Goal: Transaction & Acquisition: Obtain resource

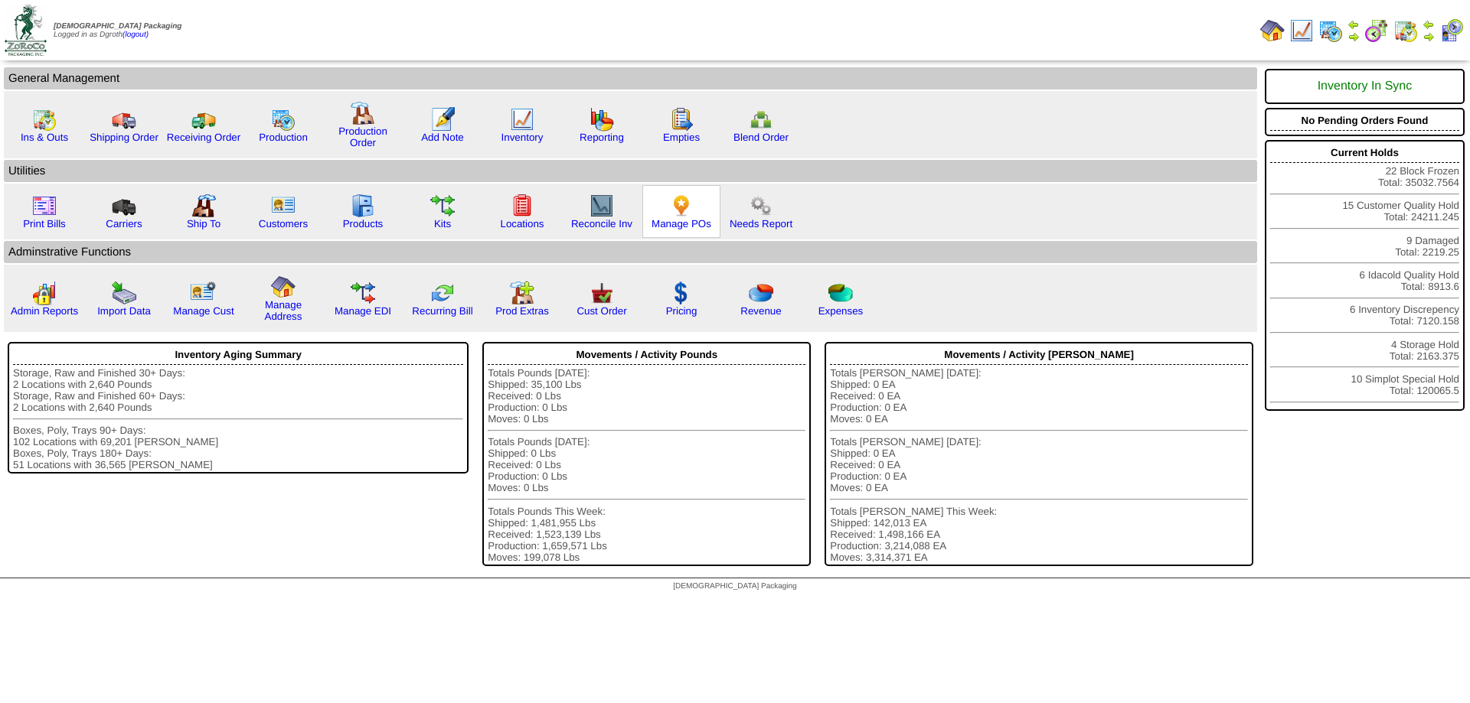
click at [680, 205] on img at bounding box center [681, 206] width 24 height 24
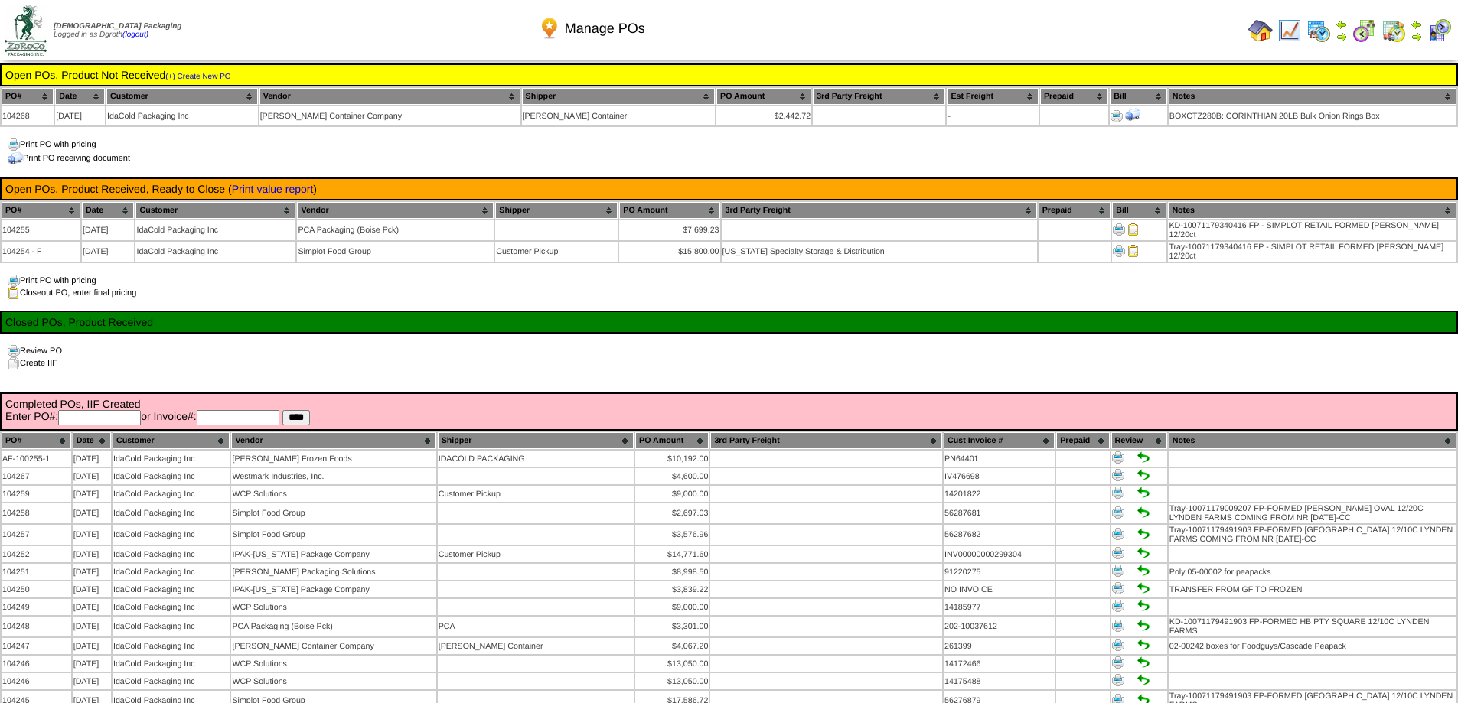
click at [1256, 33] on img at bounding box center [1260, 30] width 24 height 24
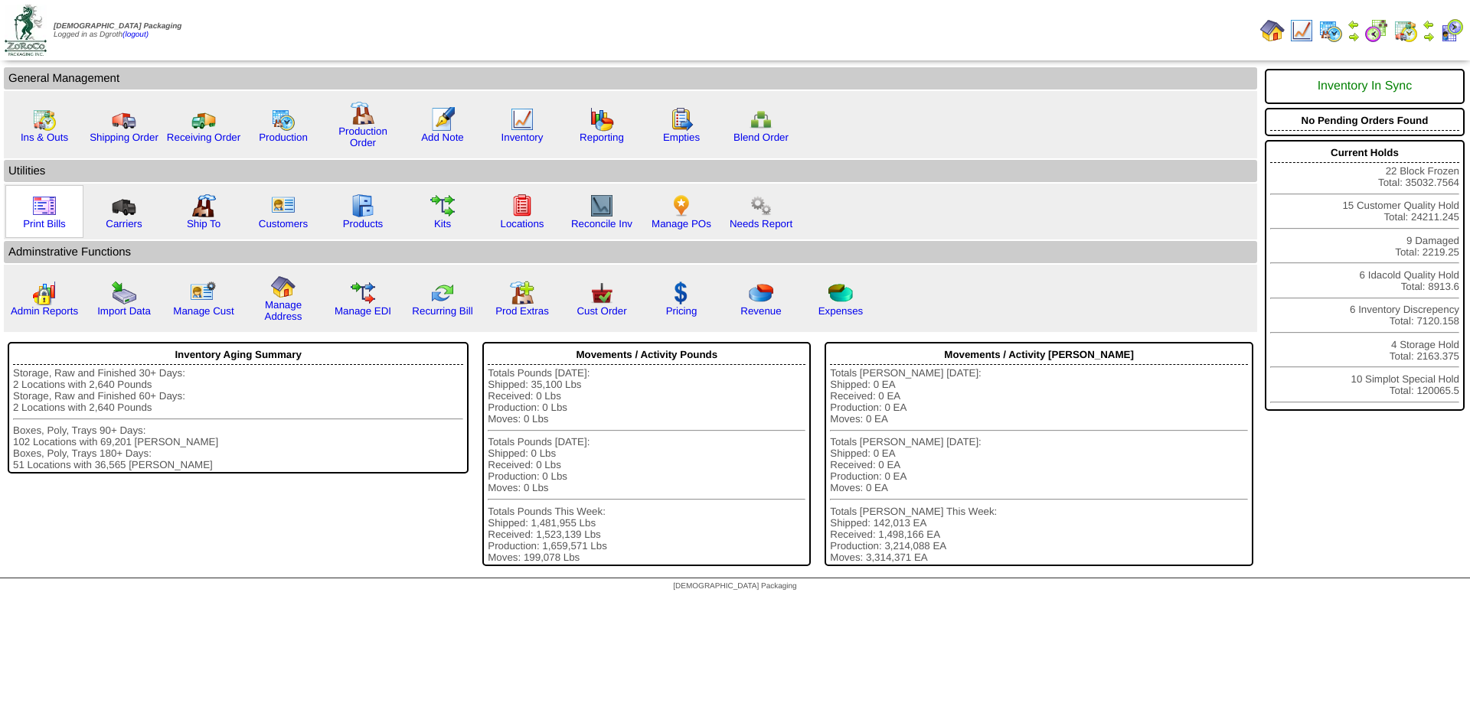
click at [33, 215] on img at bounding box center [44, 206] width 24 height 24
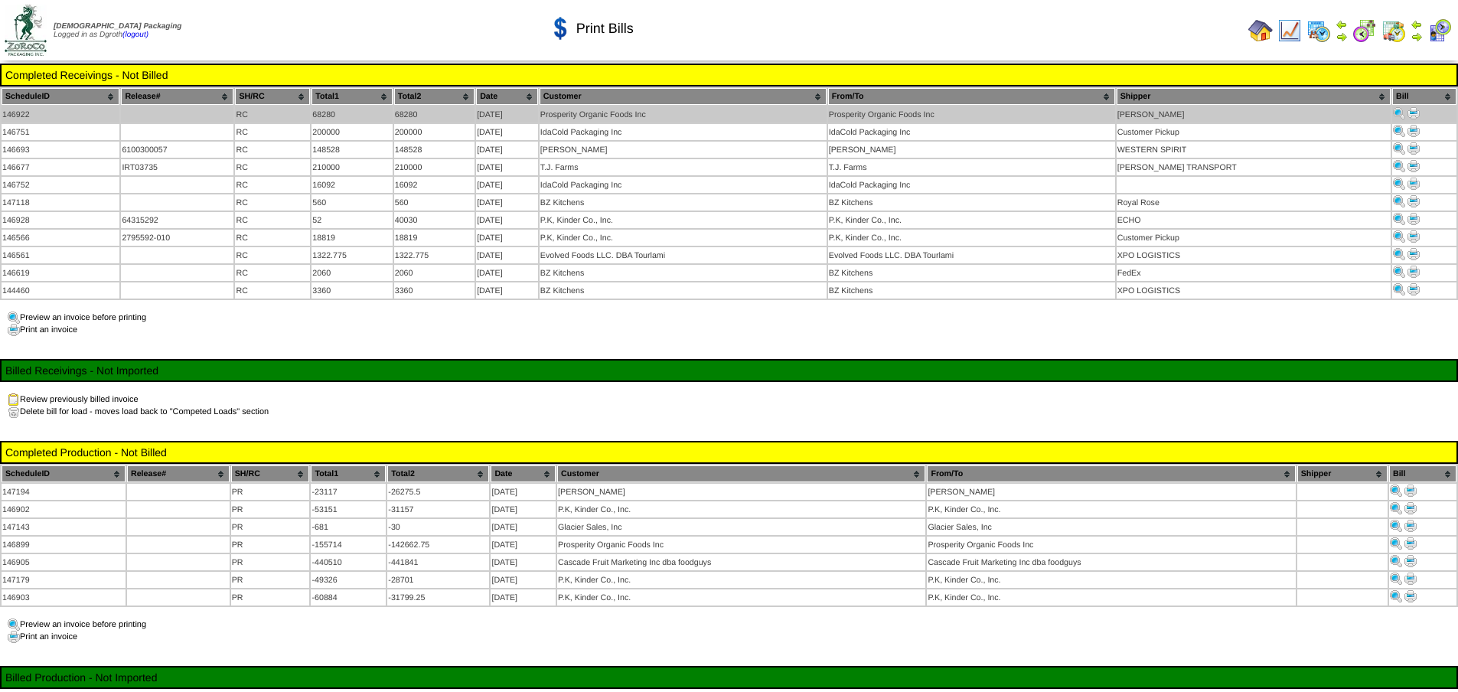
click at [1409, 111] on img at bounding box center [1414, 113] width 12 height 12
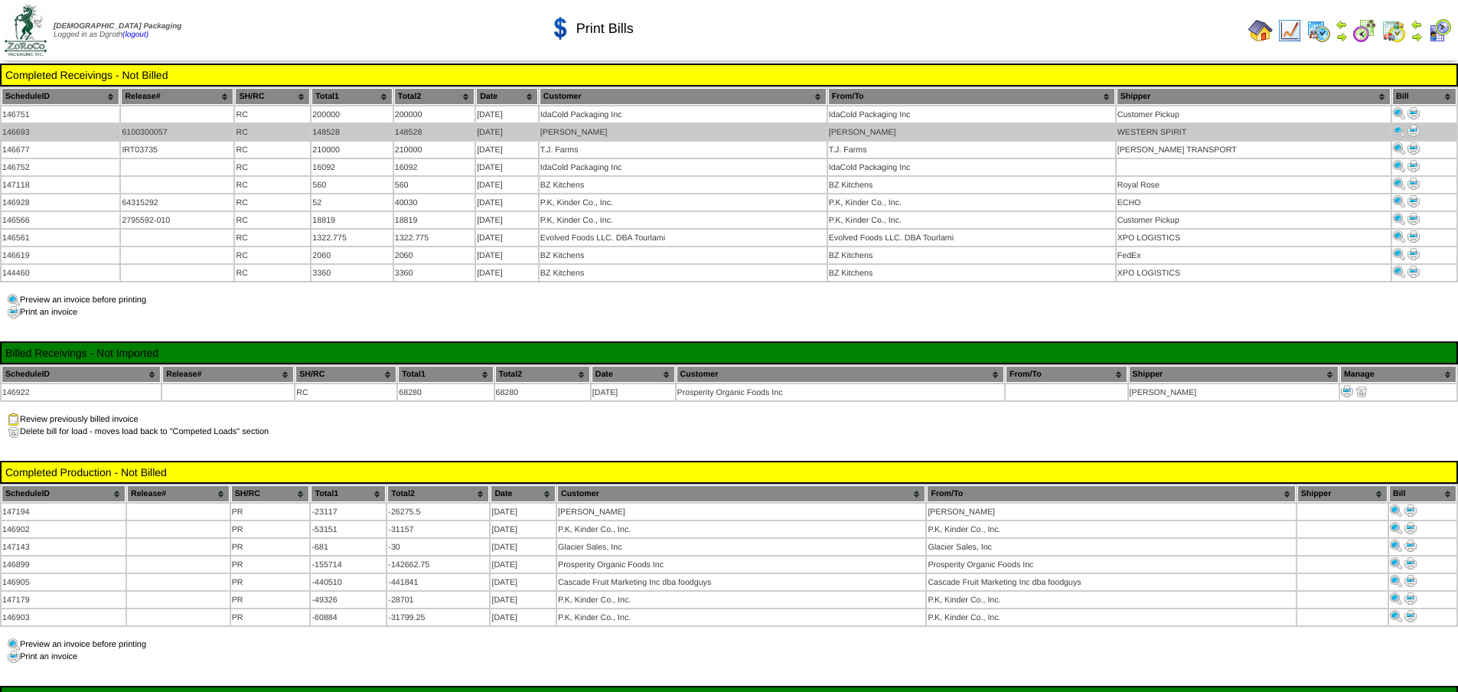
click at [1412, 131] on img at bounding box center [1414, 131] width 12 height 12
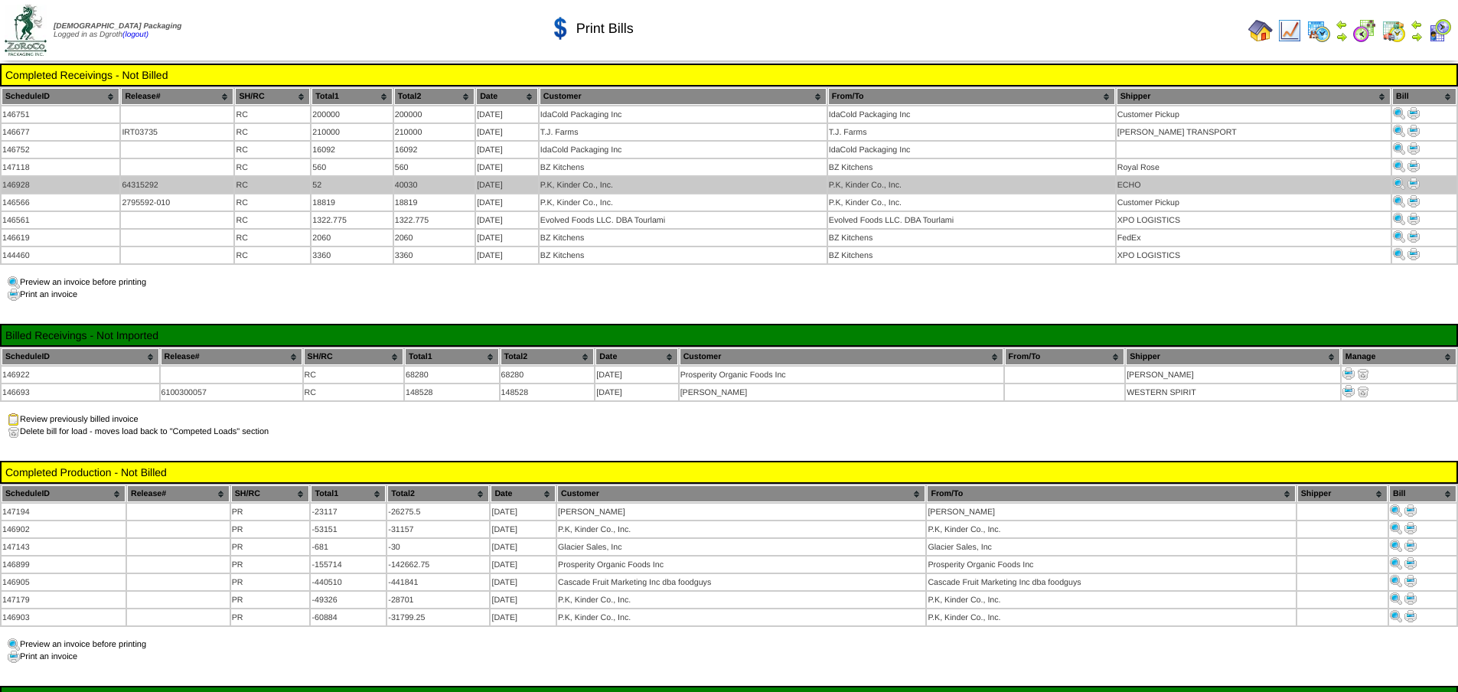
click at [1408, 179] on img at bounding box center [1414, 184] width 12 height 12
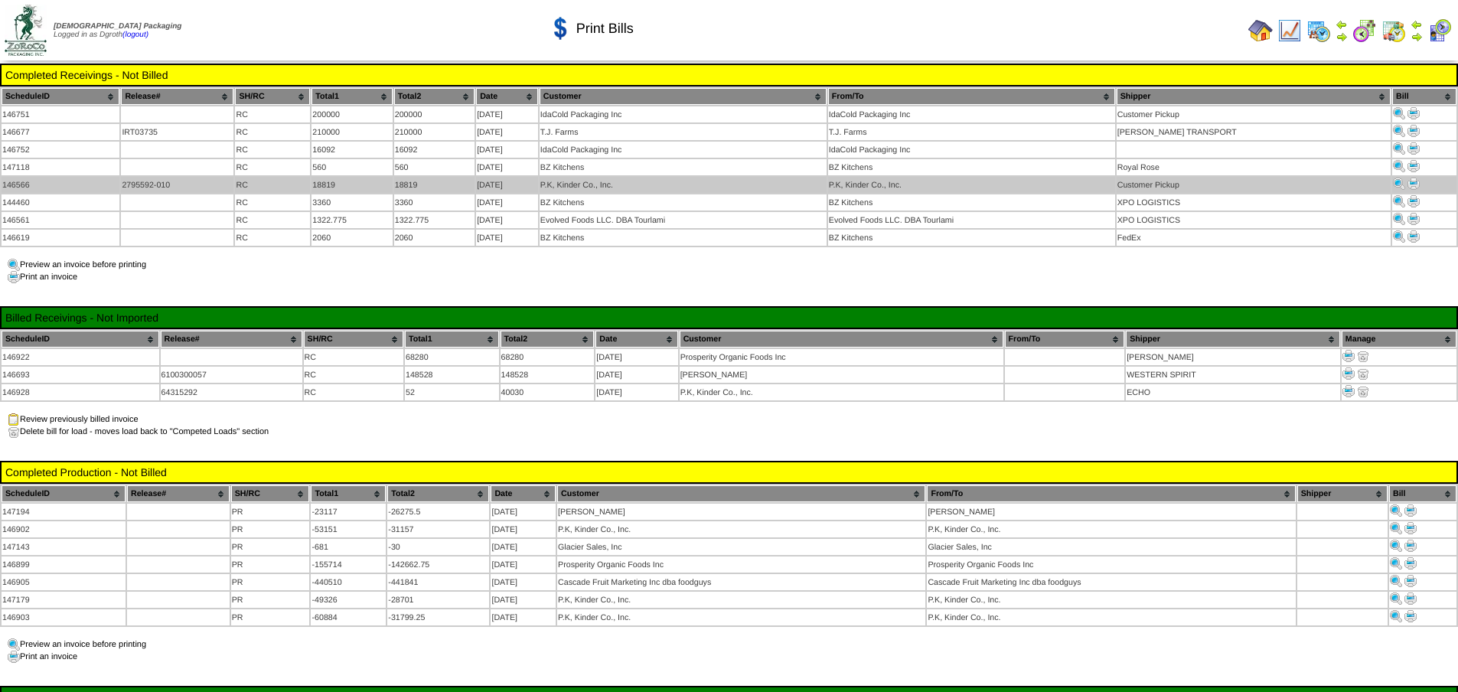
click at [1410, 180] on img at bounding box center [1414, 184] width 12 height 12
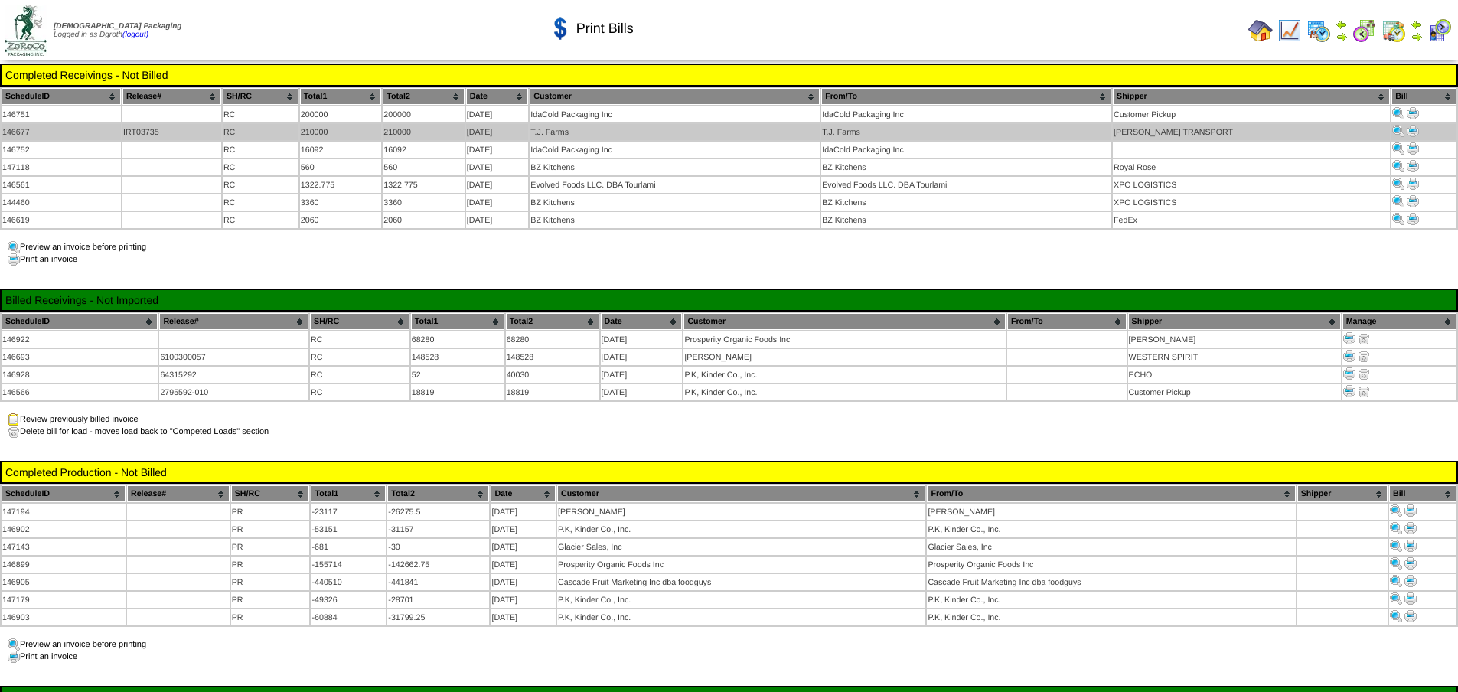
click at [1409, 129] on img at bounding box center [1413, 131] width 12 height 12
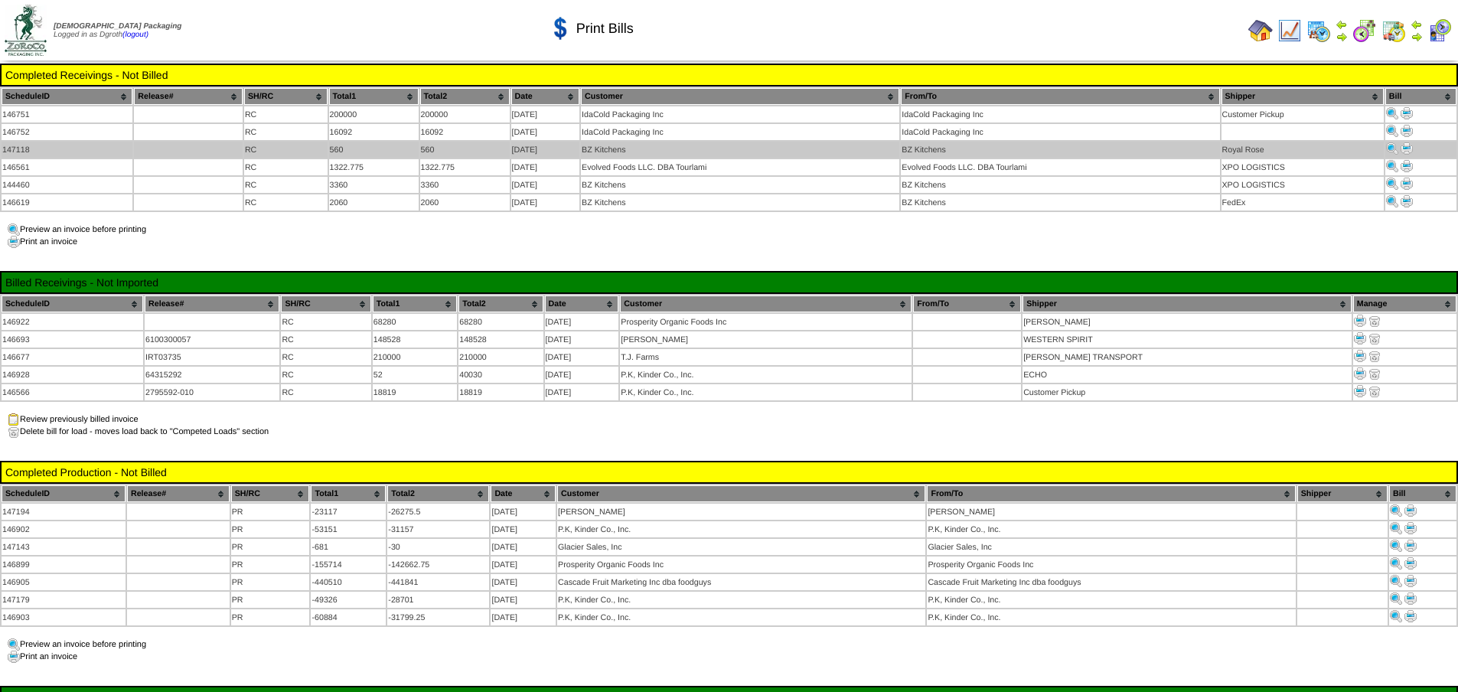
click at [1407, 146] on img at bounding box center [1407, 148] width 12 height 12
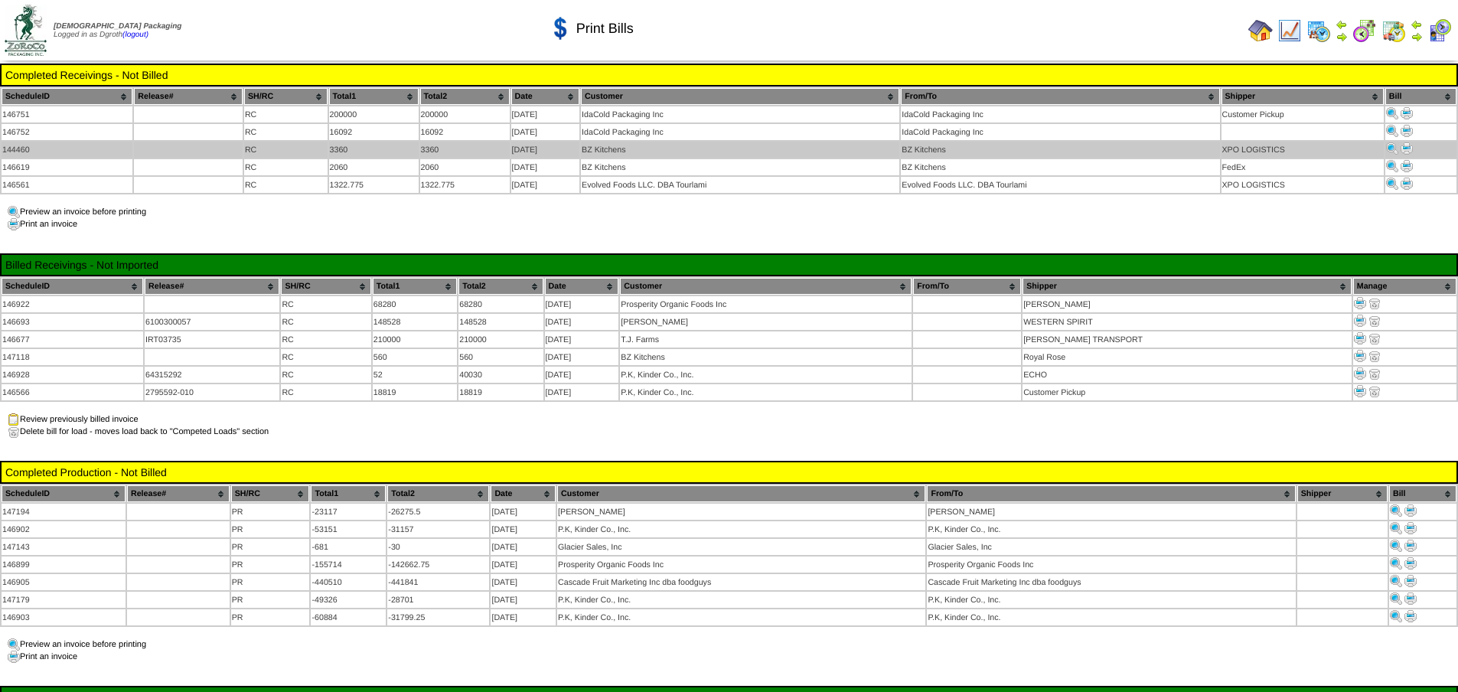
click at [1409, 148] on img at bounding box center [1407, 148] width 12 height 12
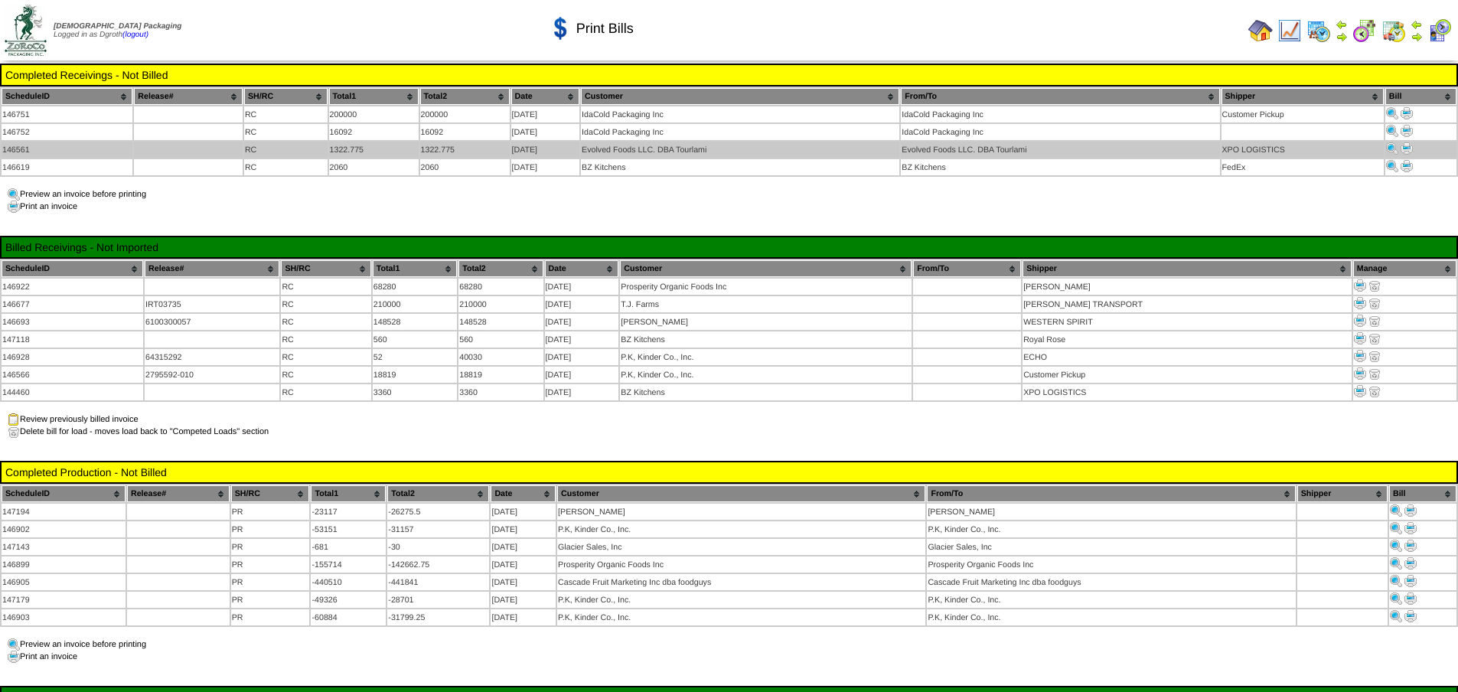
click at [1409, 149] on img at bounding box center [1407, 148] width 12 height 12
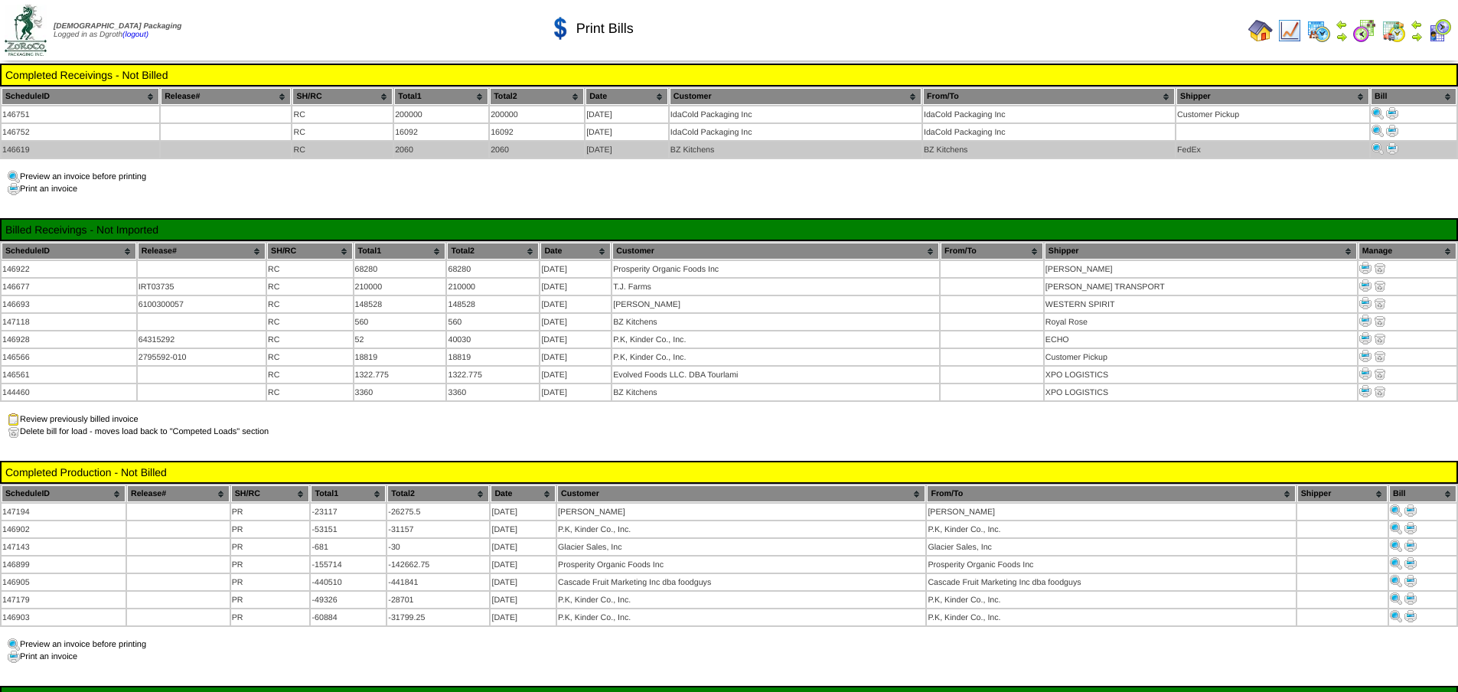
click at [1393, 145] on img at bounding box center [1392, 148] width 12 height 12
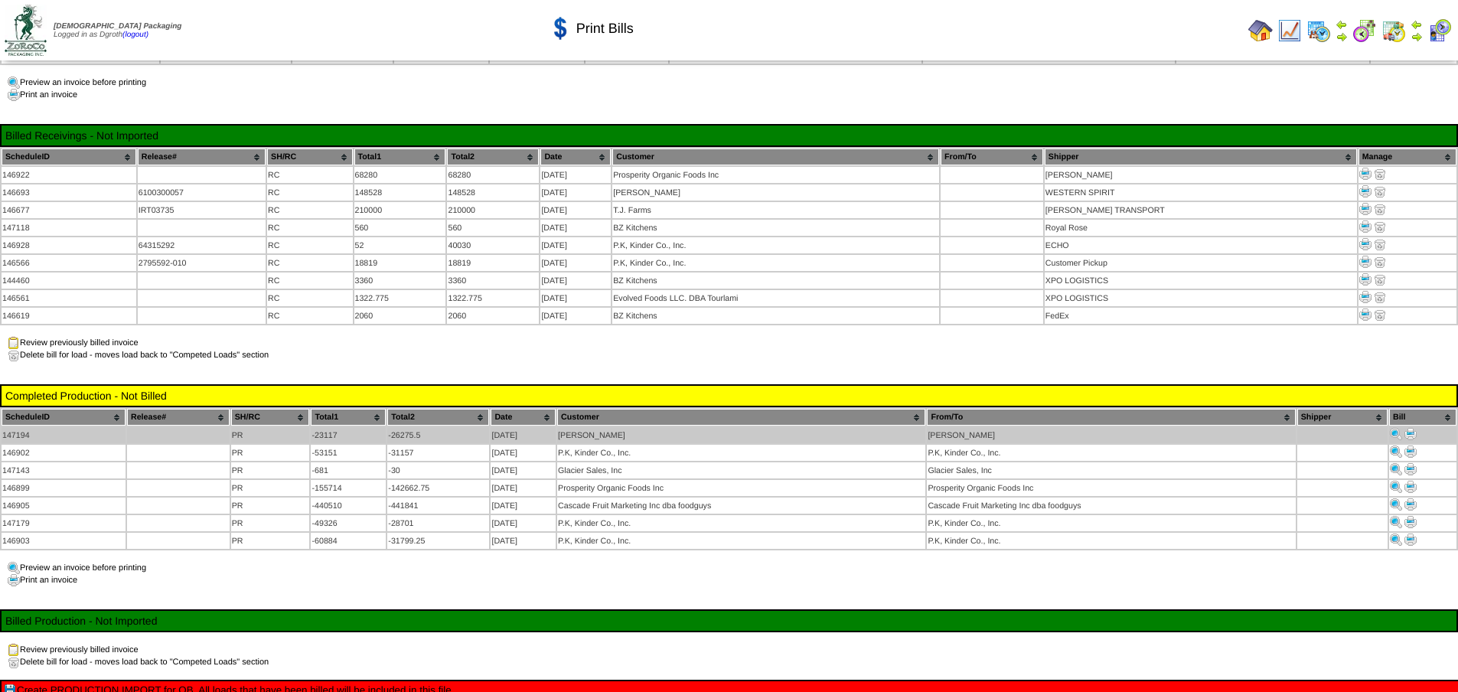
scroll to position [165, 0]
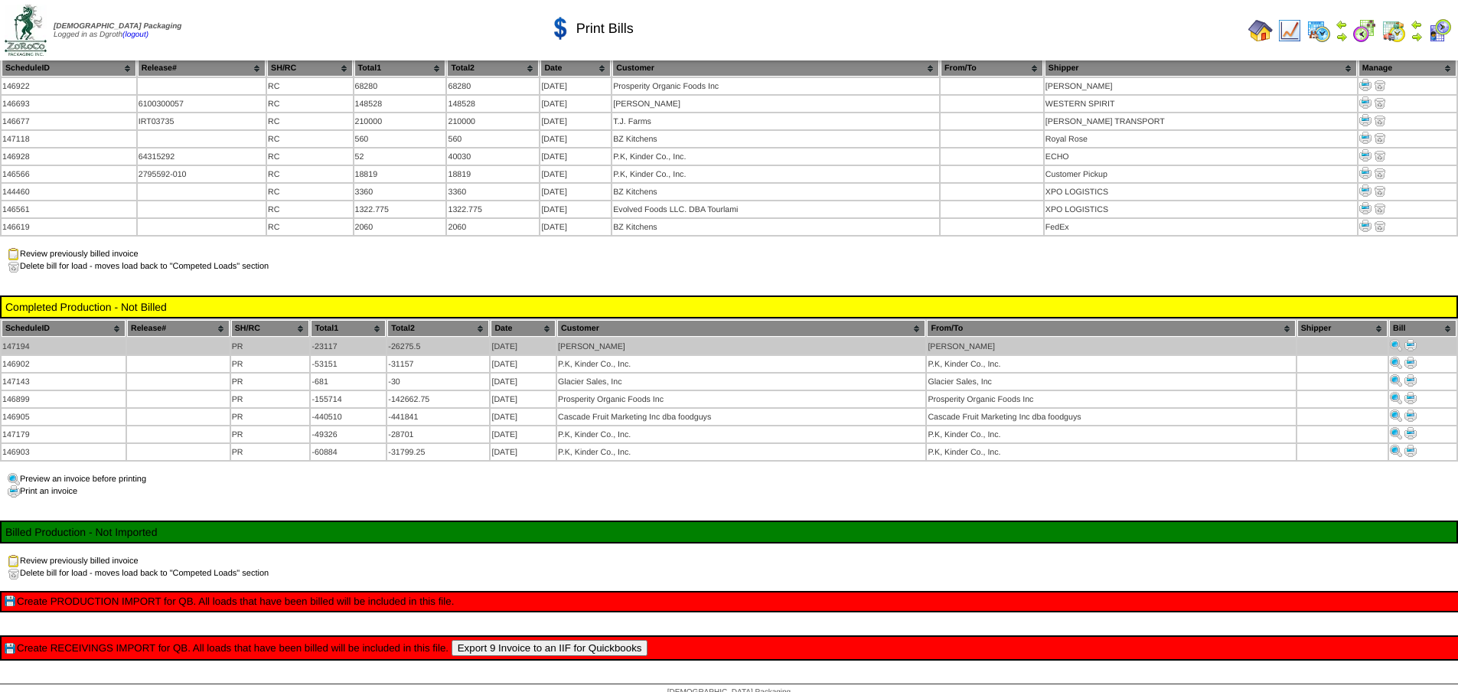
click at [1408, 339] on img at bounding box center [1411, 345] width 12 height 12
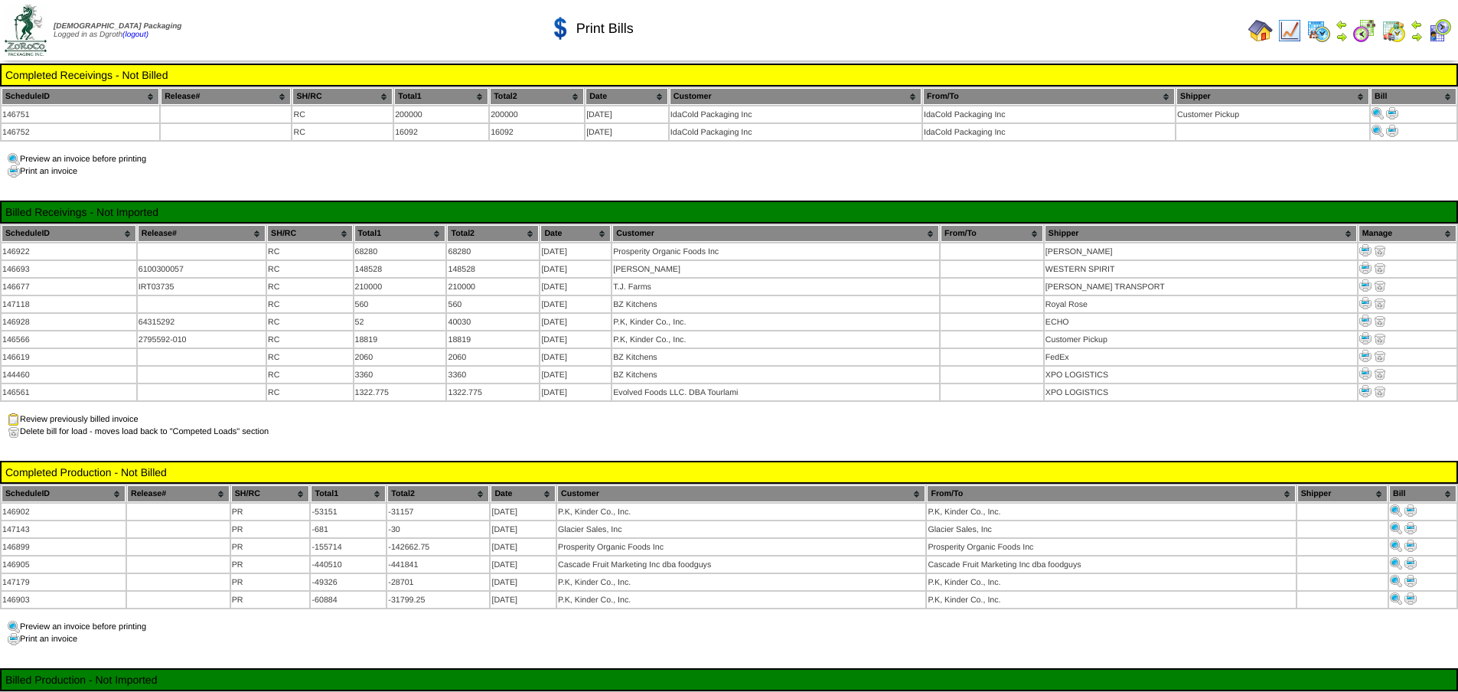
scroll to position [165, 0]
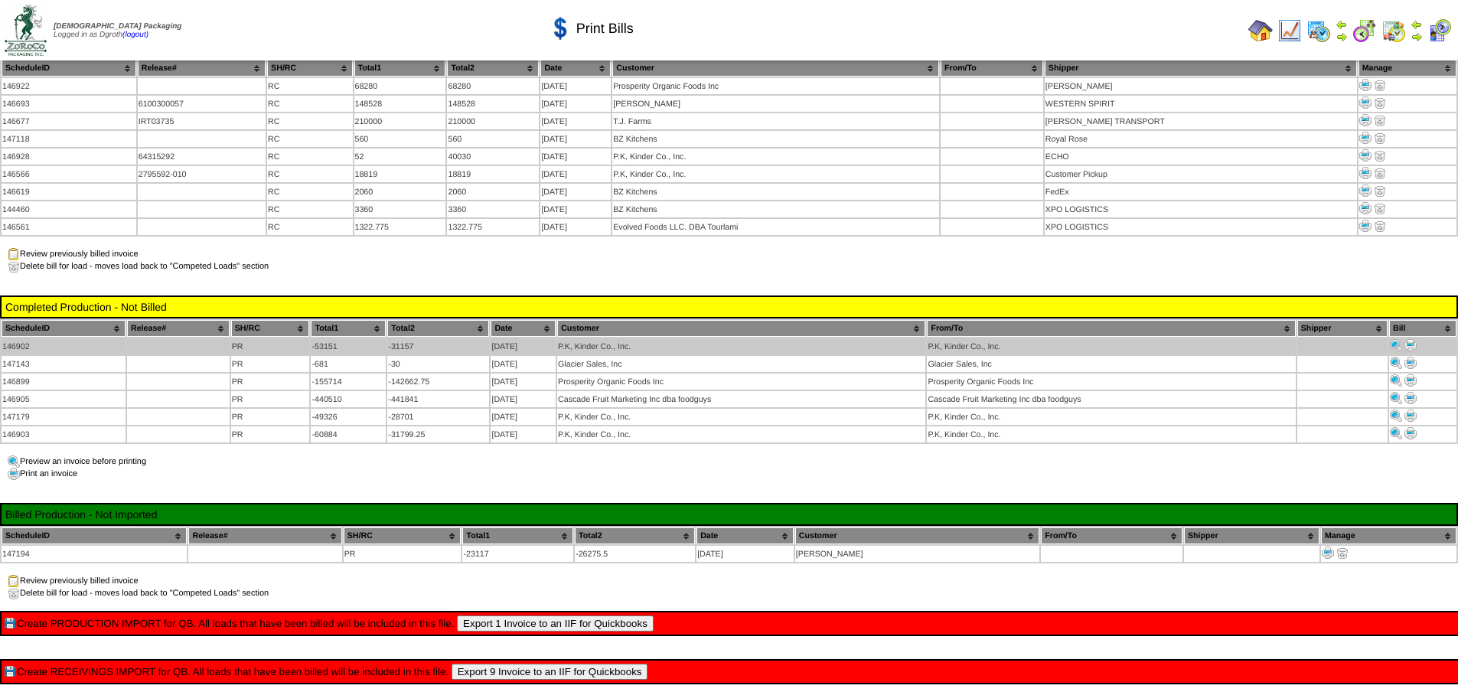
click at [1411, 339] on img at bounding box center [1411, 345] width 12 height 12
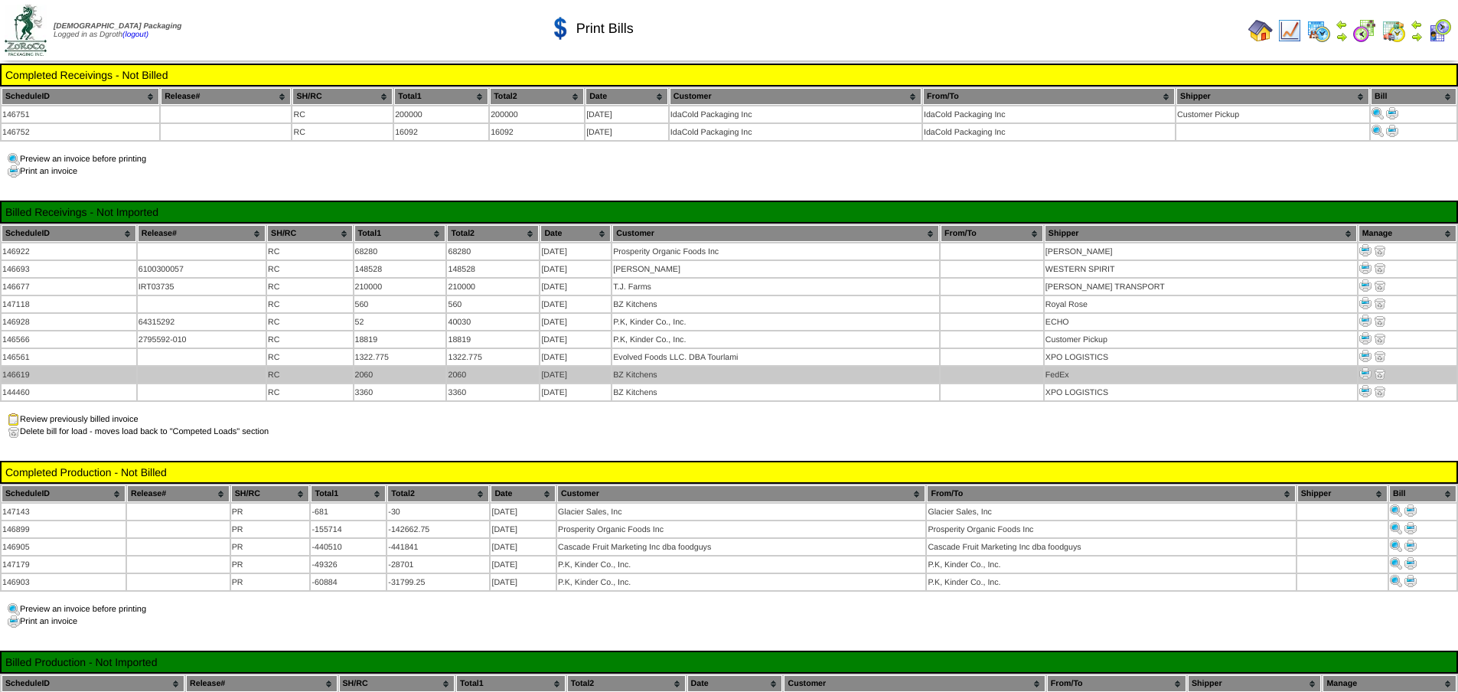
scroll to position [165, 0]
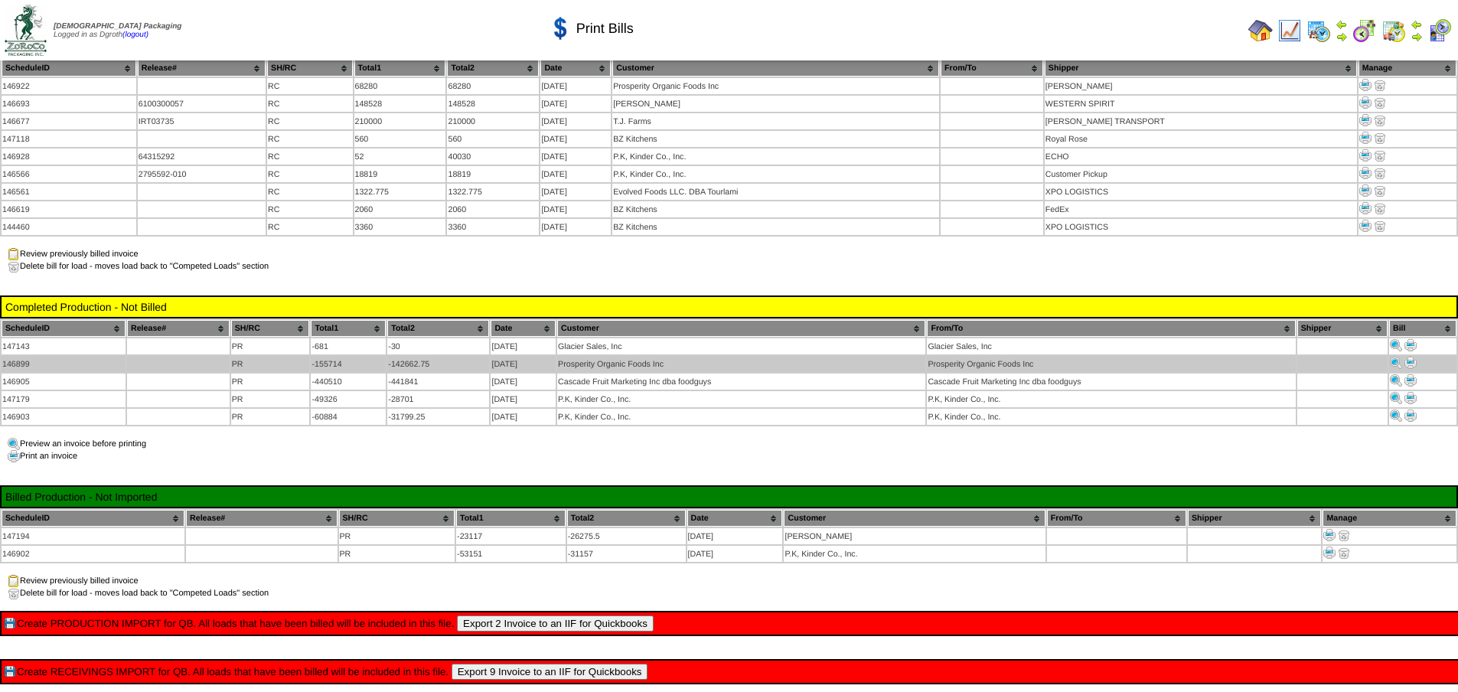
click at [1413, 357] on img at bounding box center [1411, 363] width 12 height 12
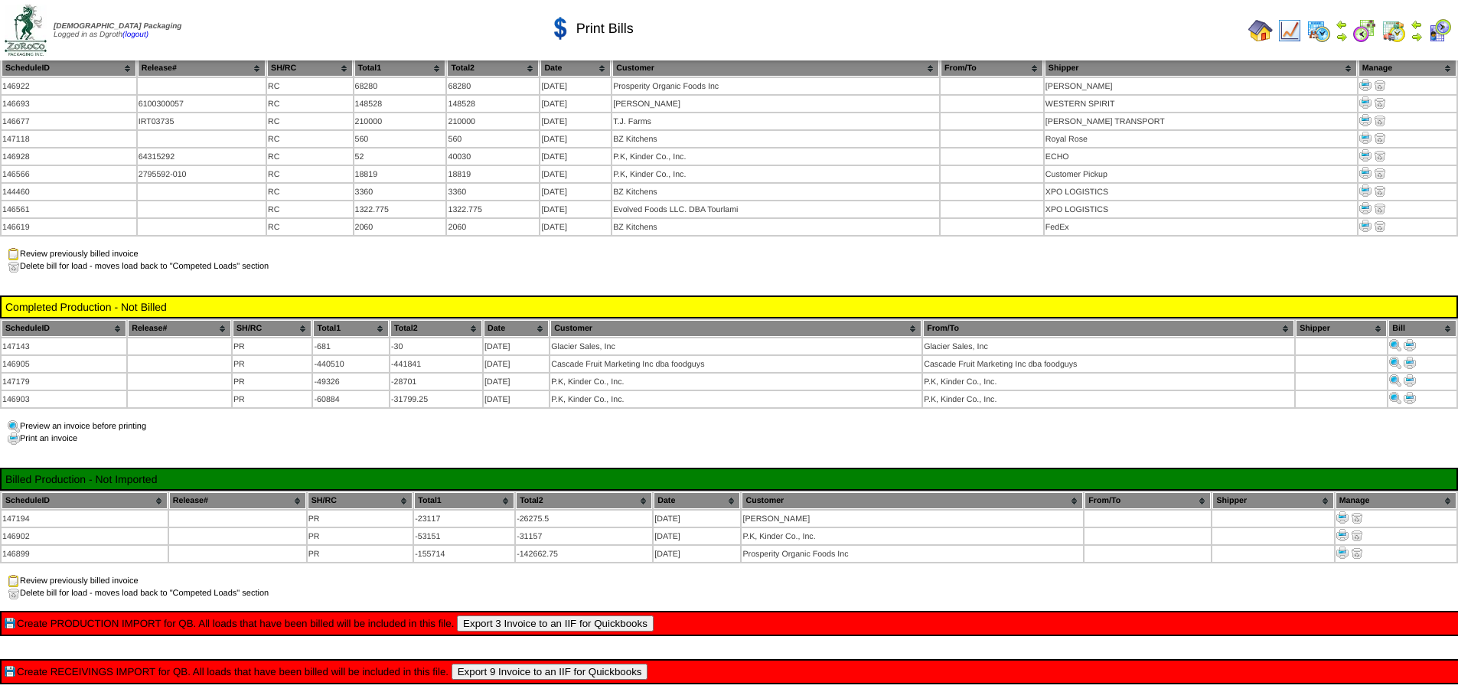
scroll to position [165, 0]
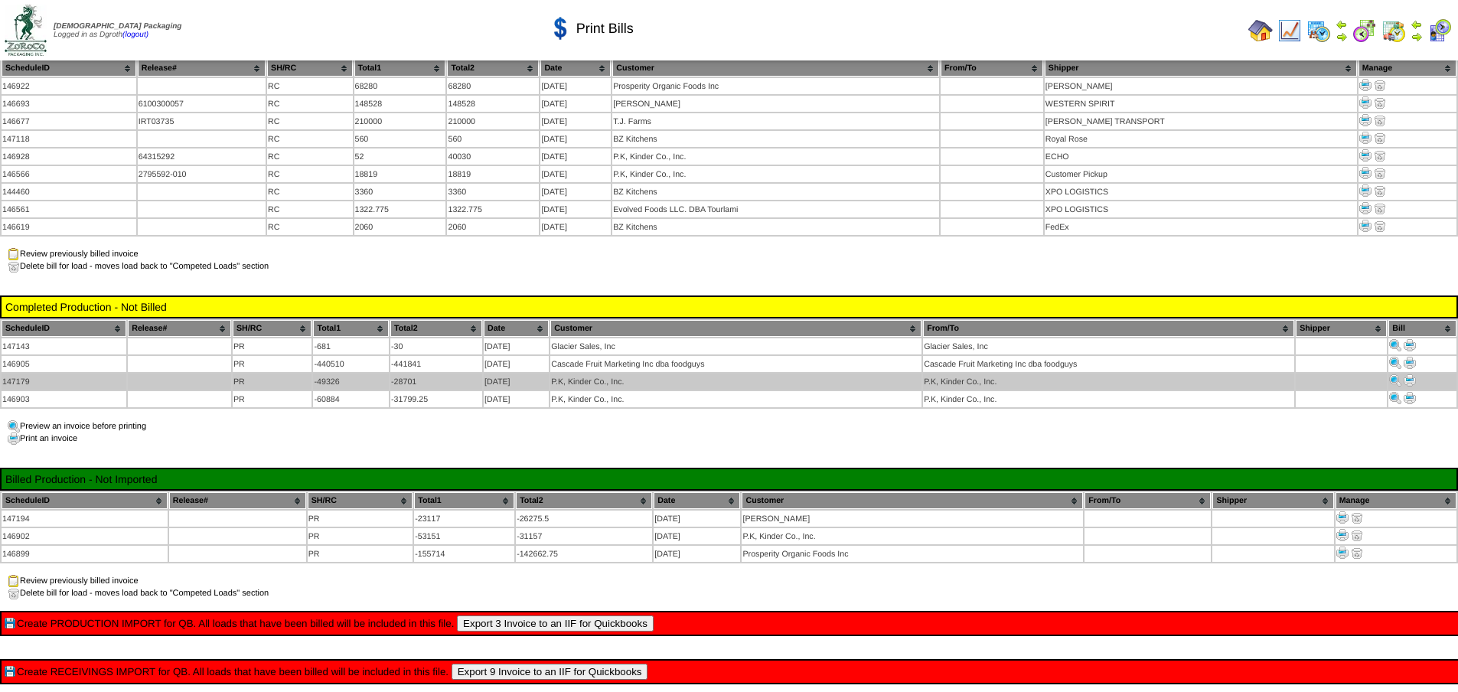
click at [1408, 374] on img at bounding box center [1410, 380] width 12 height 12
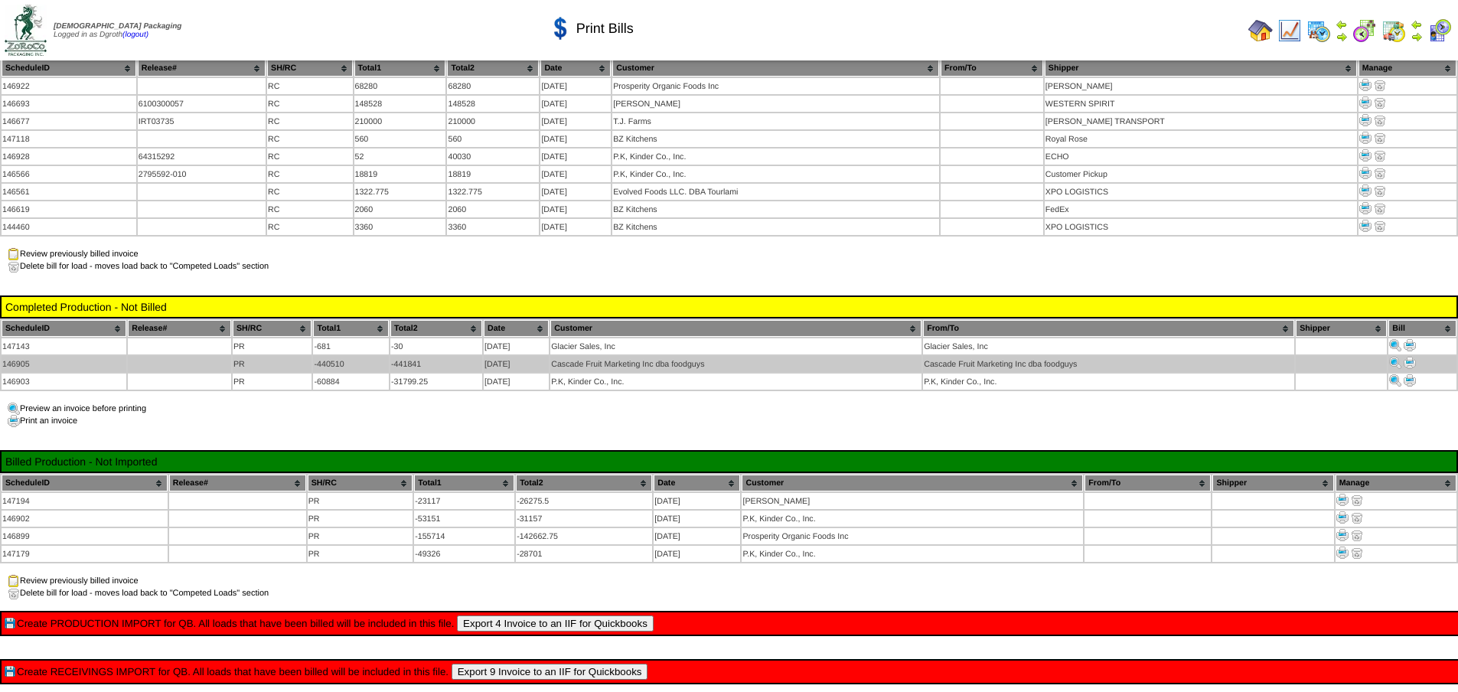
scroll to position [165, 0]
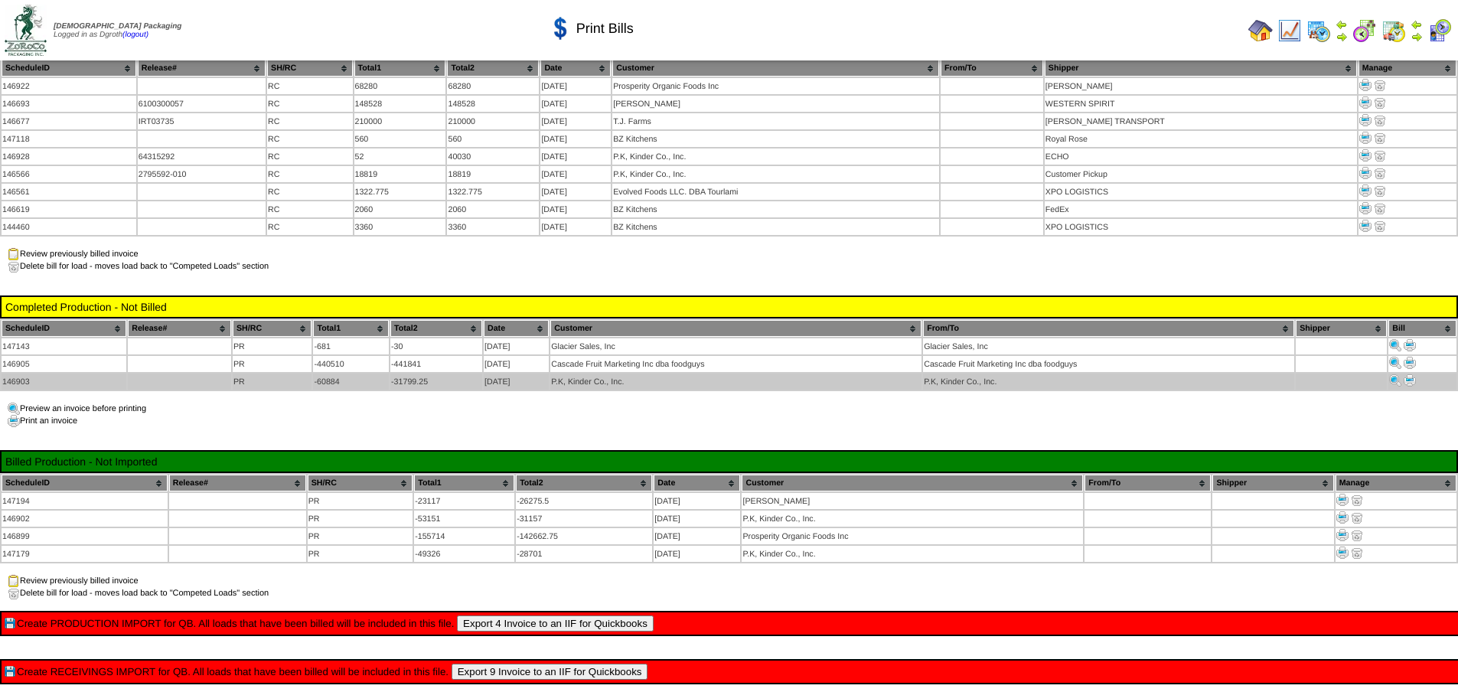
click at [1411, 374] on img at bounding box center [1410, 380] width 12 height 12
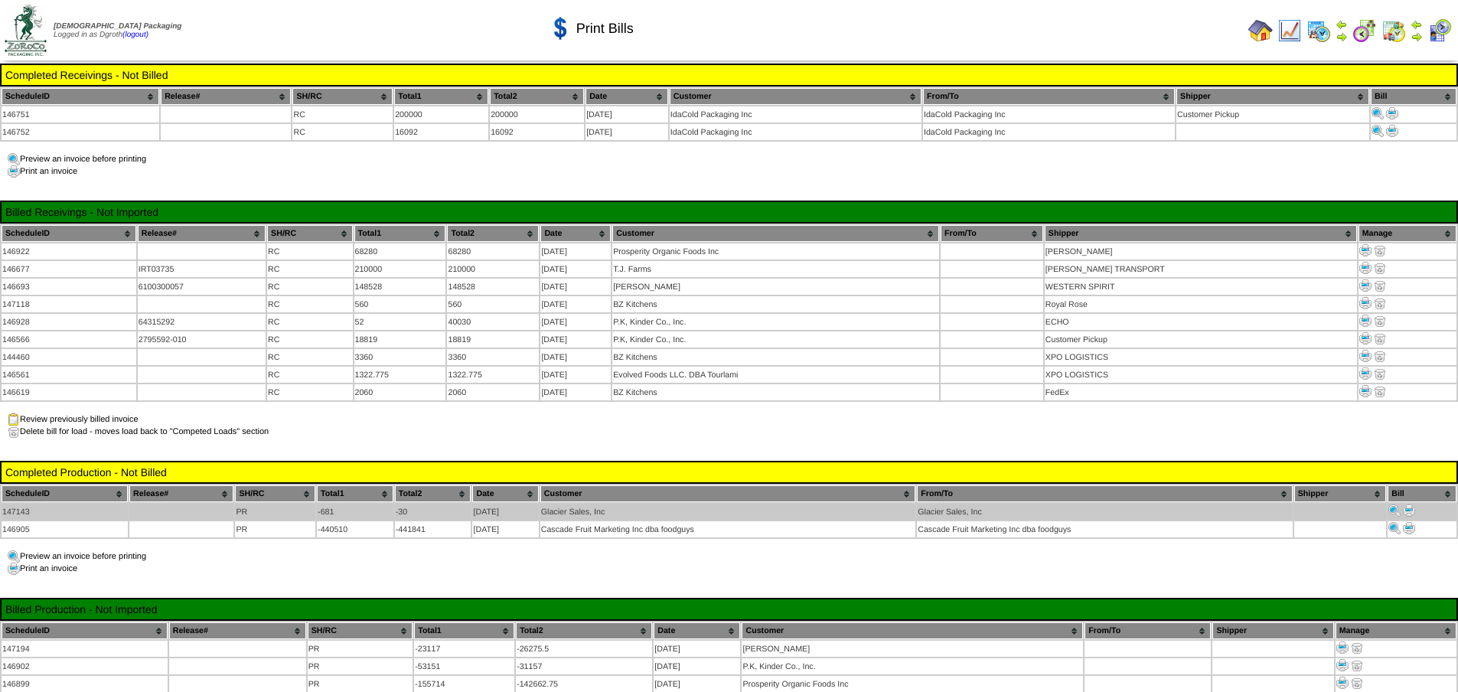
scroll to position [165, 0]
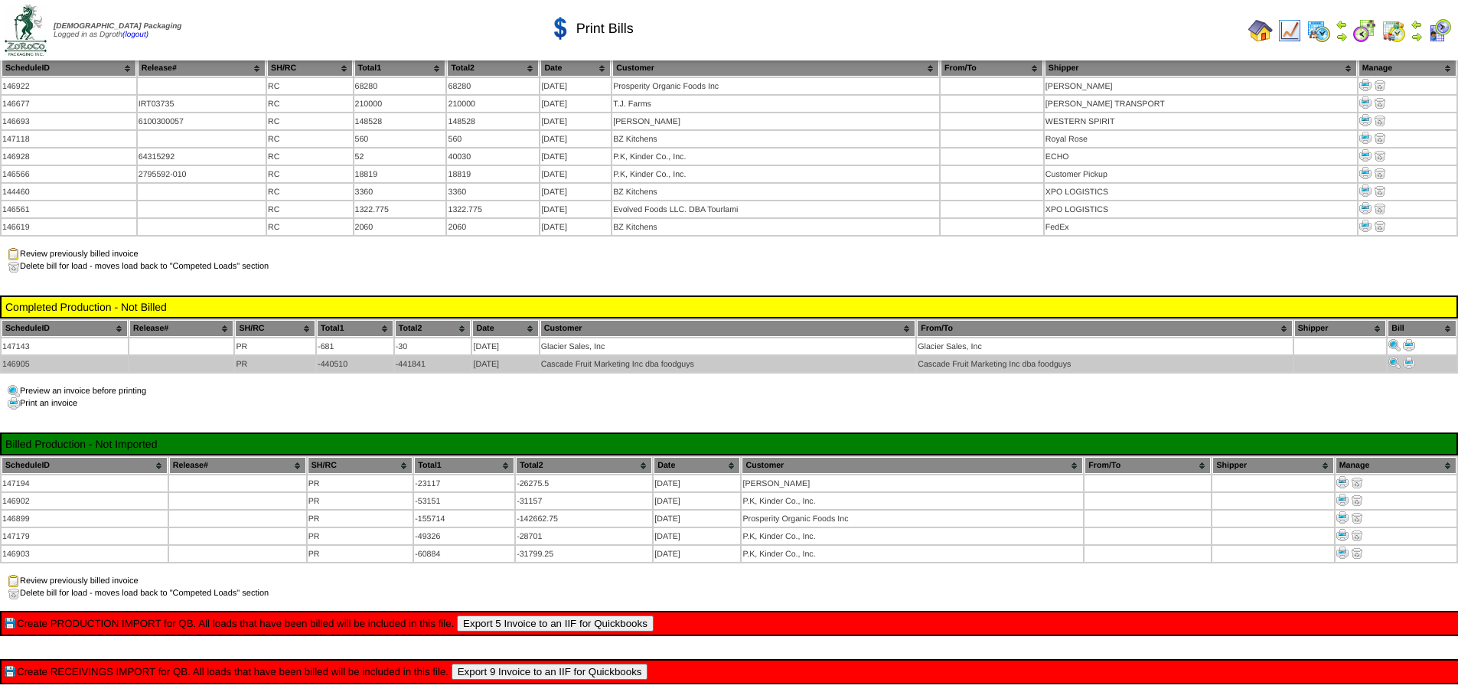
click at [1412, 357] on img at bounding box center [1409, 363] width 12 height 12
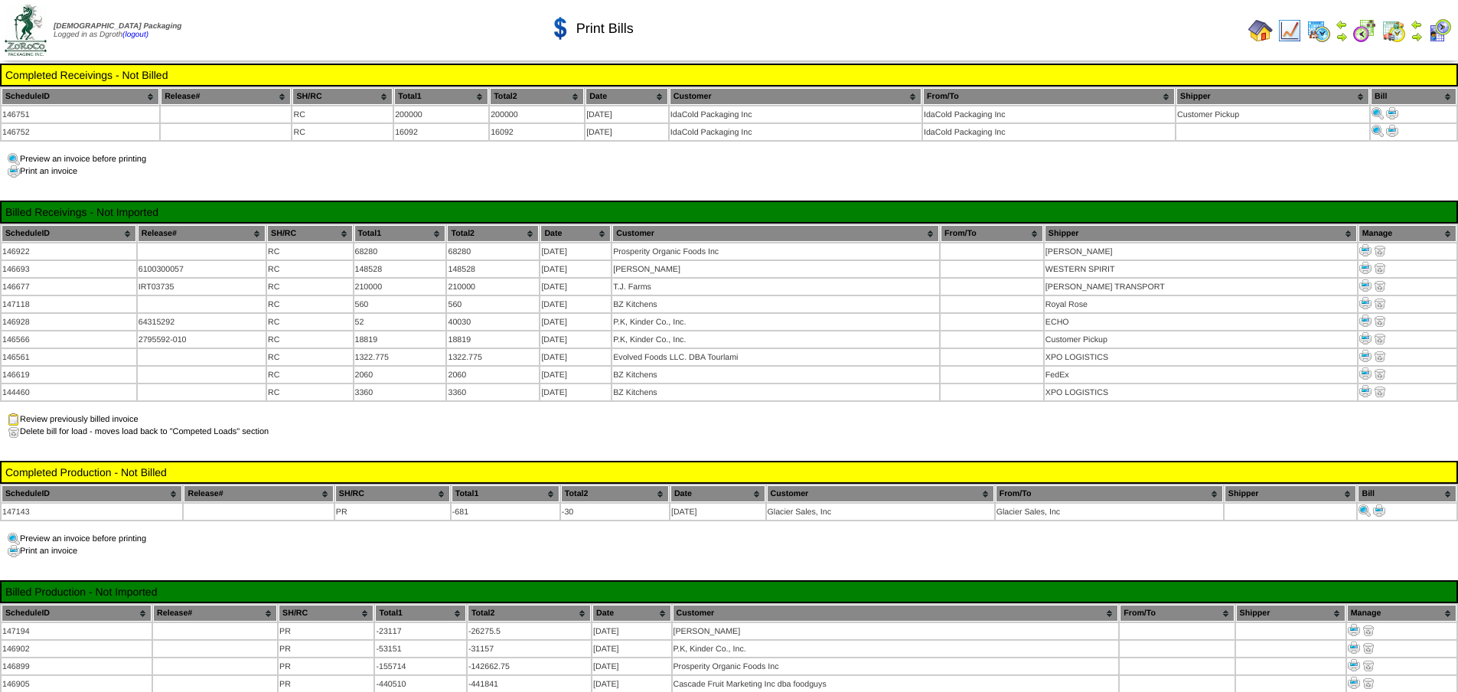
scroll to position [165, 0]
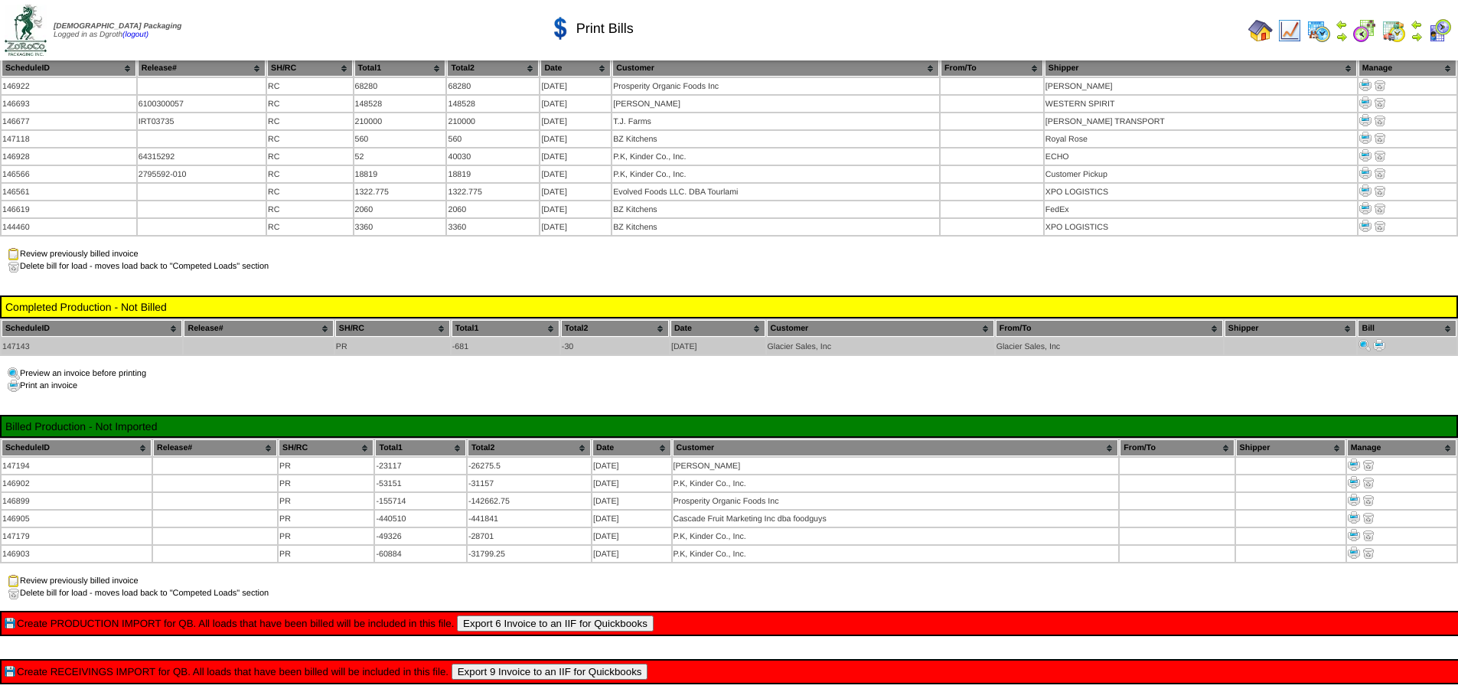
click at [1382, 339] on img at bounding box center [1379, 345] width 12 height 12
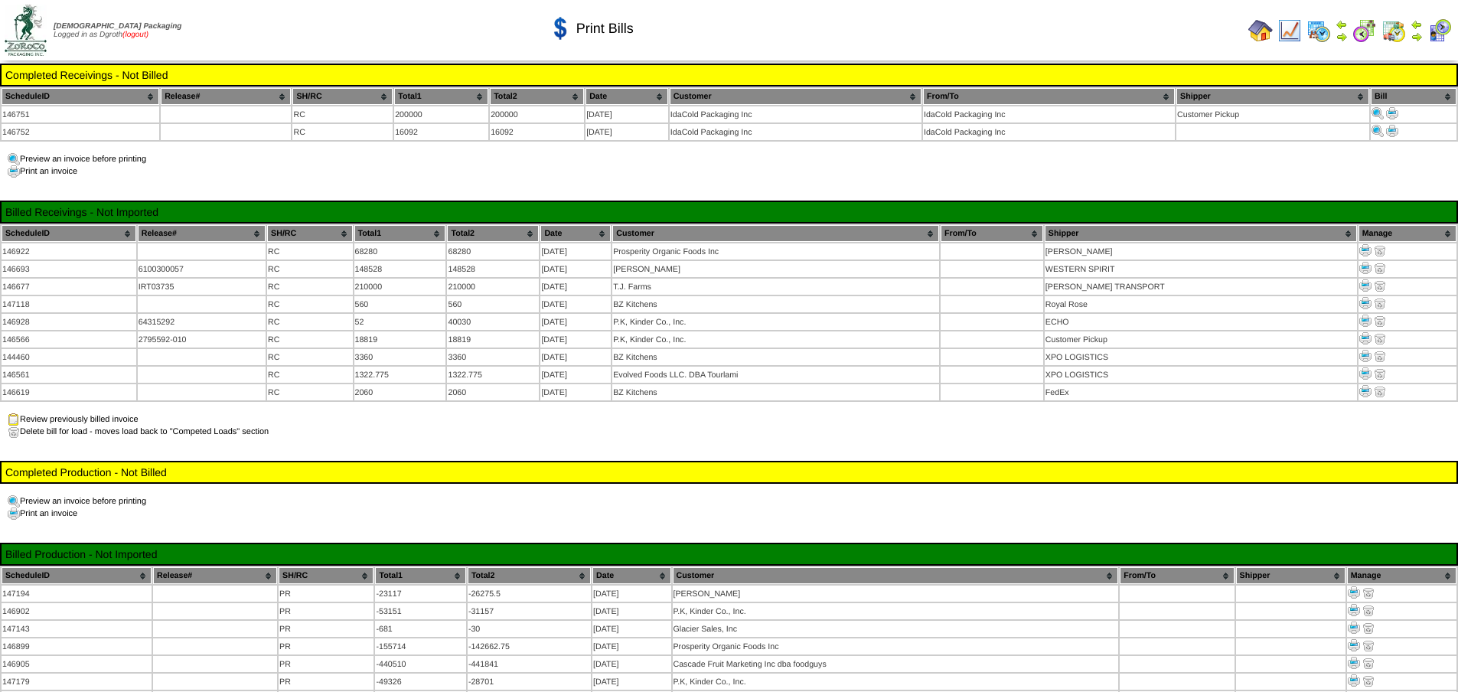
click at [145, 37] on link "(logout)" at bounding box center [135, 35] width 26 height 8
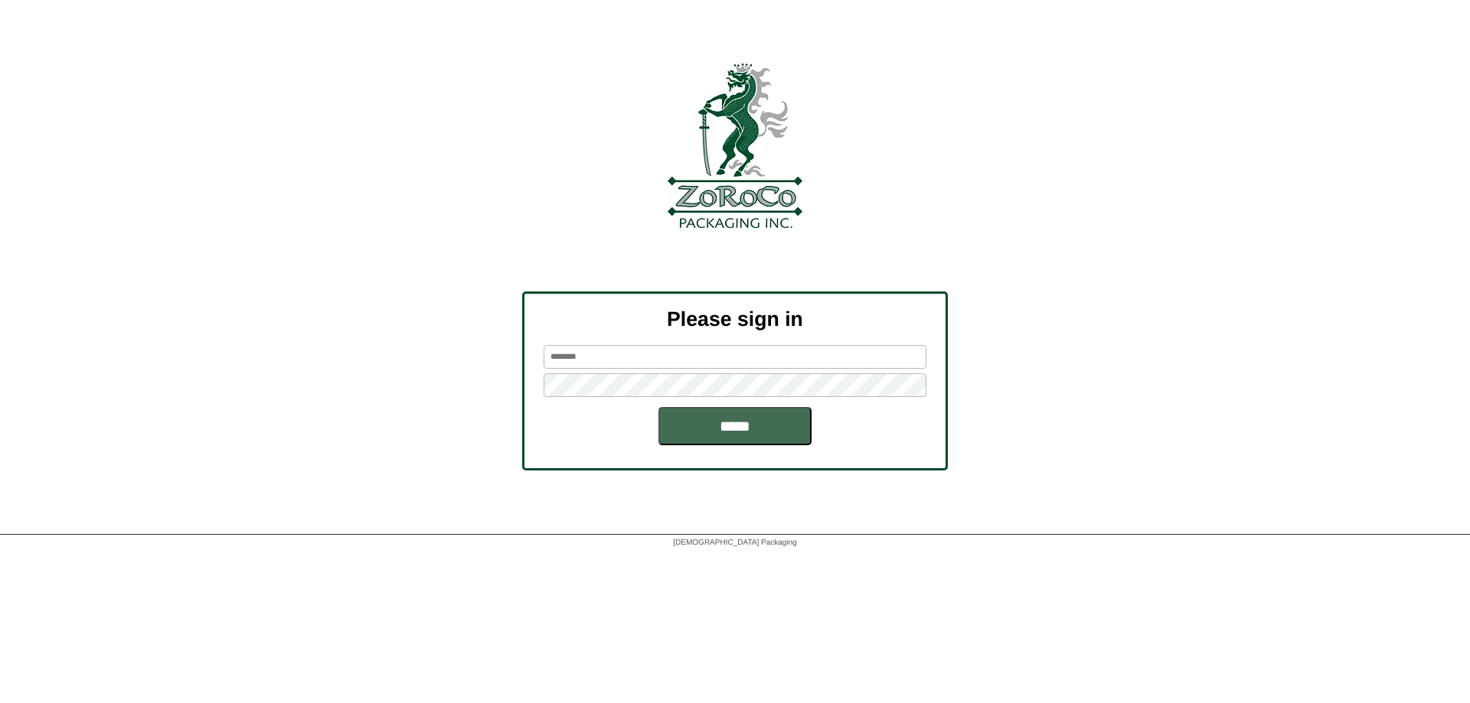
type input "******"
click at [743, 429] on input "*****" at bounding box center [734, 426] width 153 height 38
